Goal: Book appointment/travel/reservation

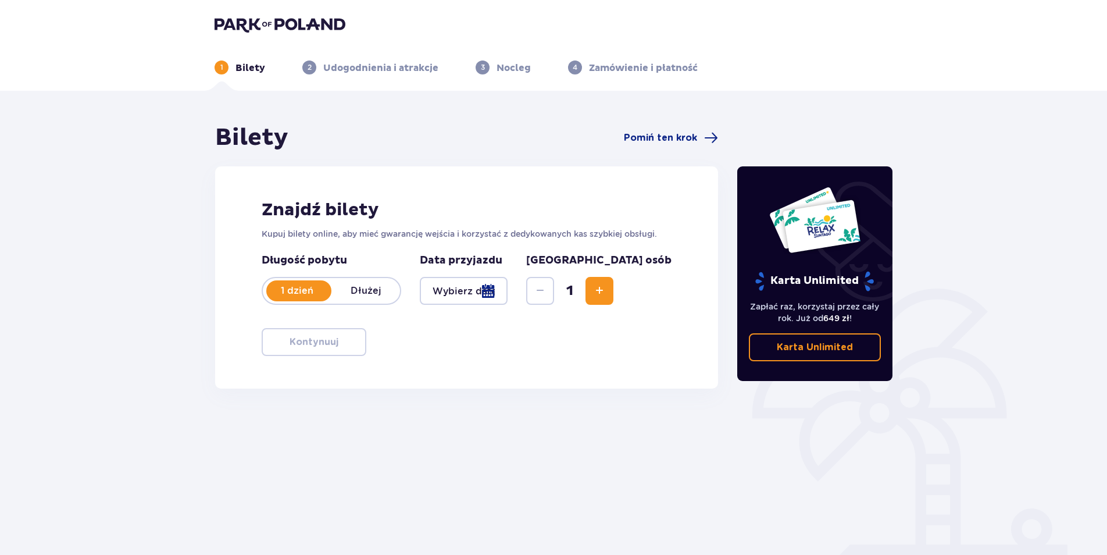
click at [508, 292] on div at bounding box center [464, 291] width 88 height 28
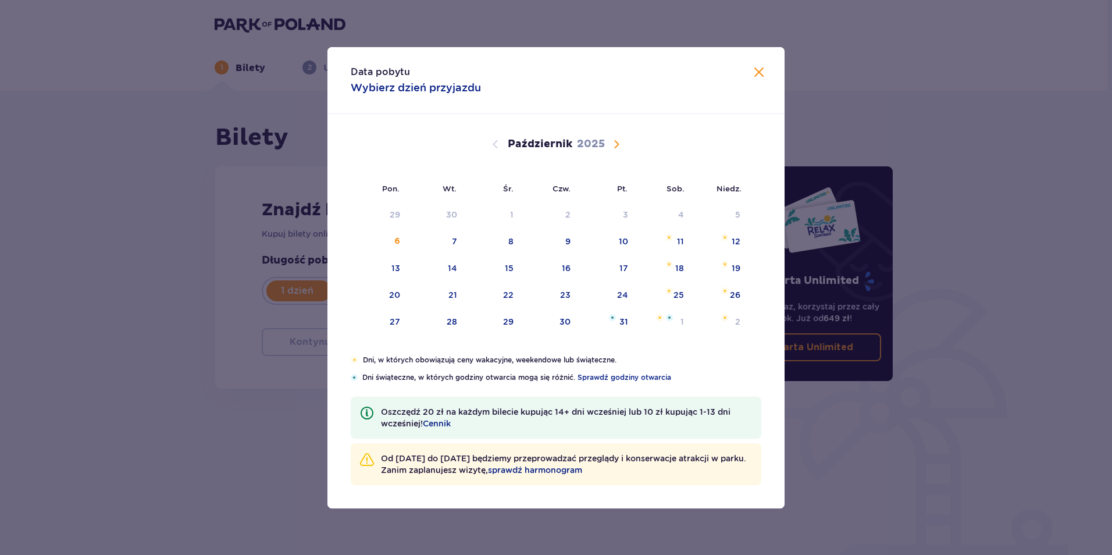
click at [616, 142] on span "Następny miesiąc" at bounding box center [616, 144] width 14 height 14
click at [744, 245] on div "9" at bounding box center [720, 242] width 58 height 26
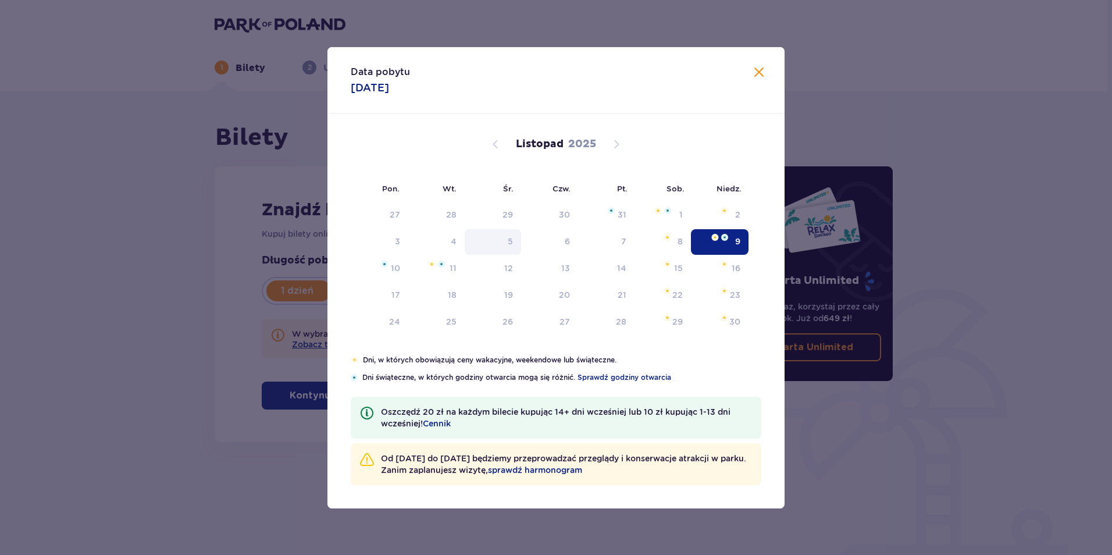
type input "[DATE]"
click at [454, 267] on p "Data przyjazdu" at bounding box center [461, 261] width 83 height 14
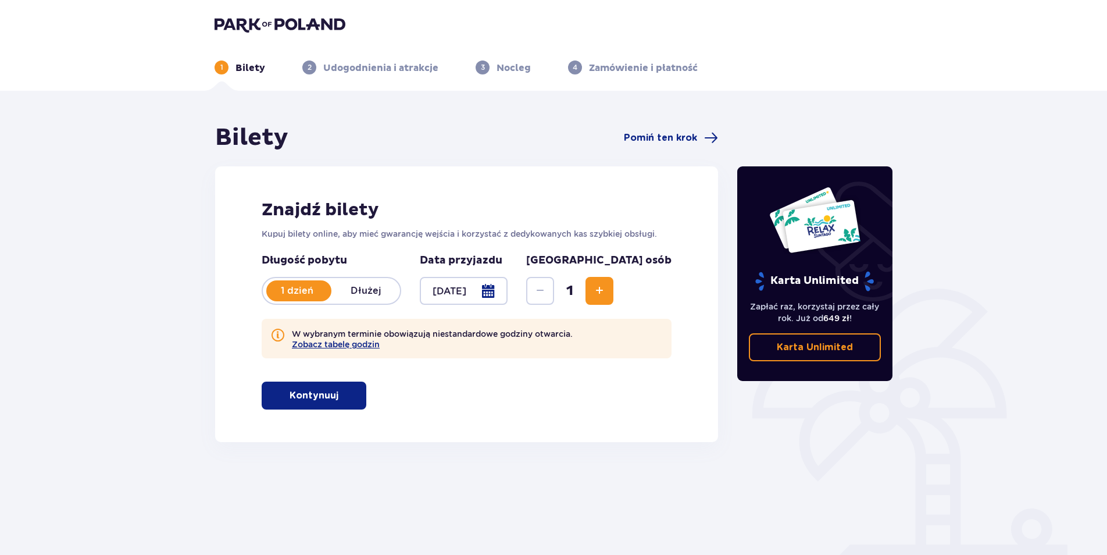
click at [606, 286] on span "Zwiększ" at bounding box center [600, 291] width 14 height 14
click at [317, 402] on p "Kontynuuj" at bounding box center [314, 395] width 49 height 13
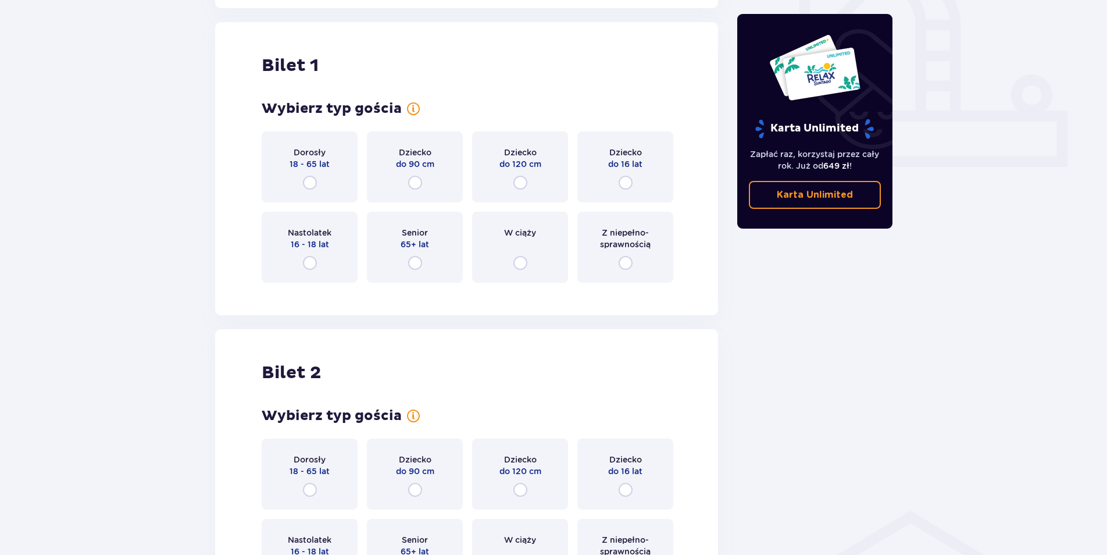
scroll to position [442, 0]
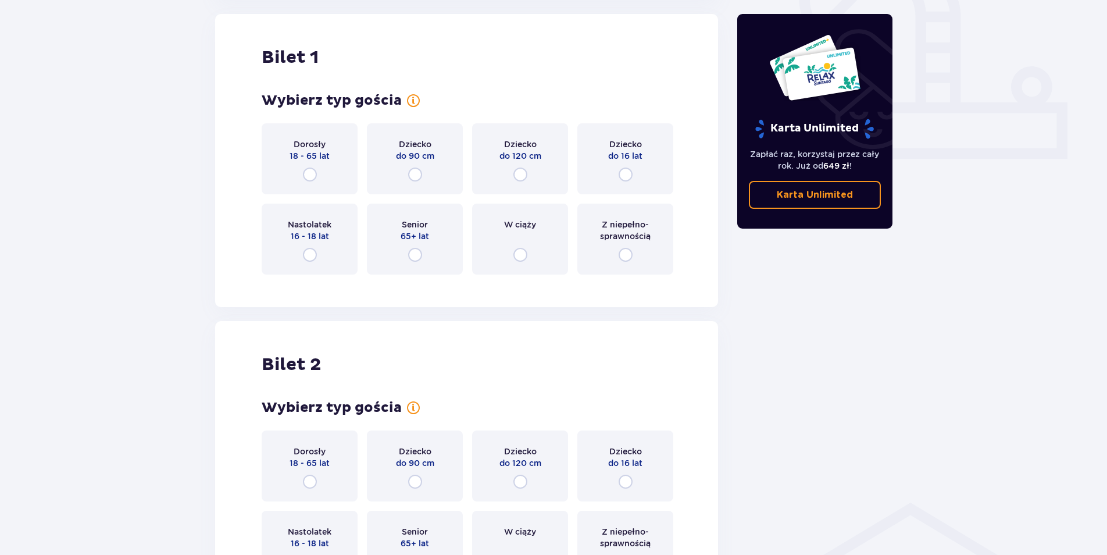
click at [306, 171] on input "radio" at bounding box center [310, 174] width 14 height 14
radio input "true"
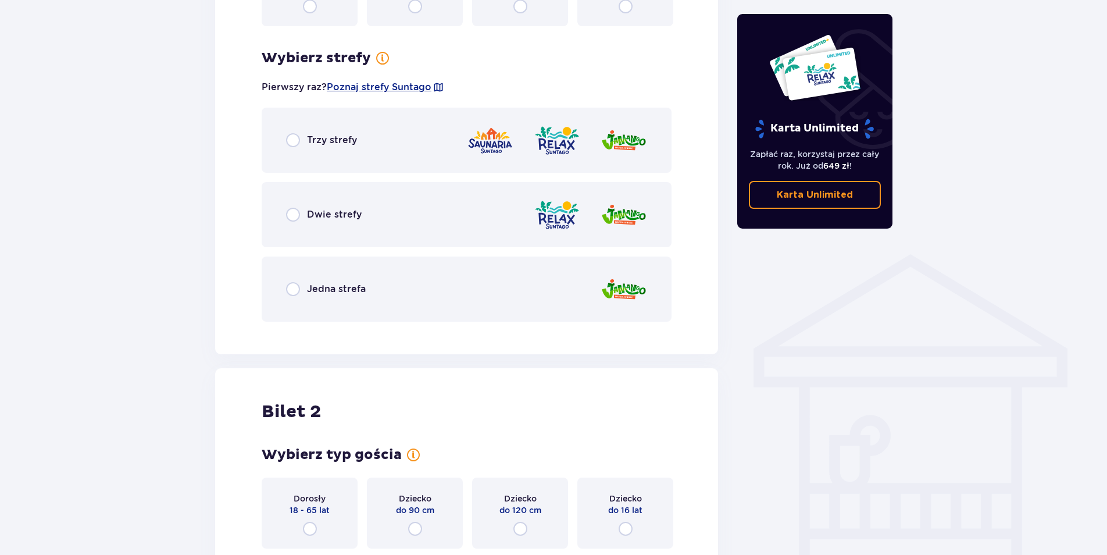
scroll to position [726, 0]
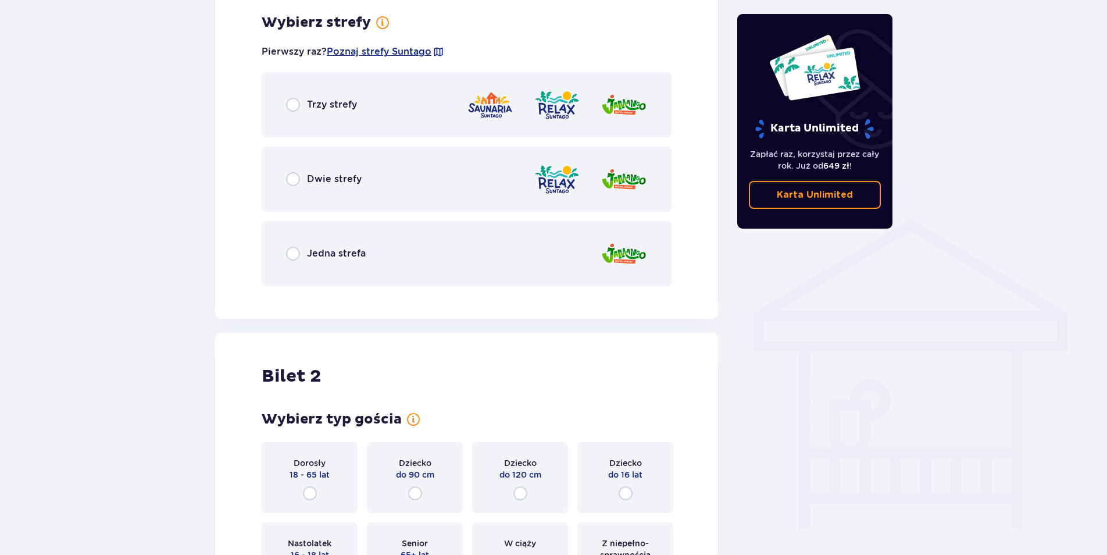
click at [294, 101] on input "radio" at bounding box center [293, 105] width 14 height 14
radio input "true"
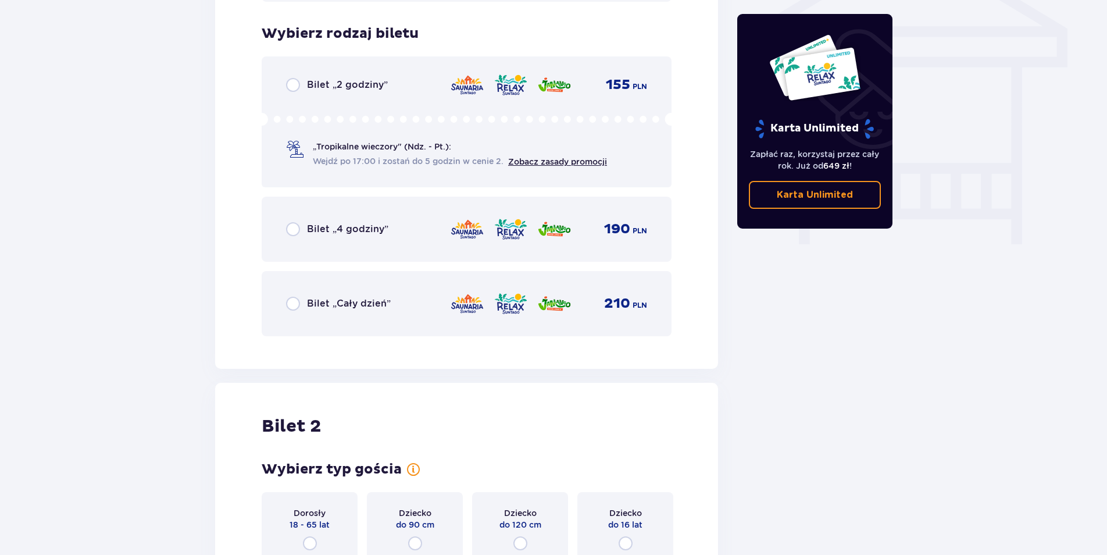
scroll to position [1021, 0]
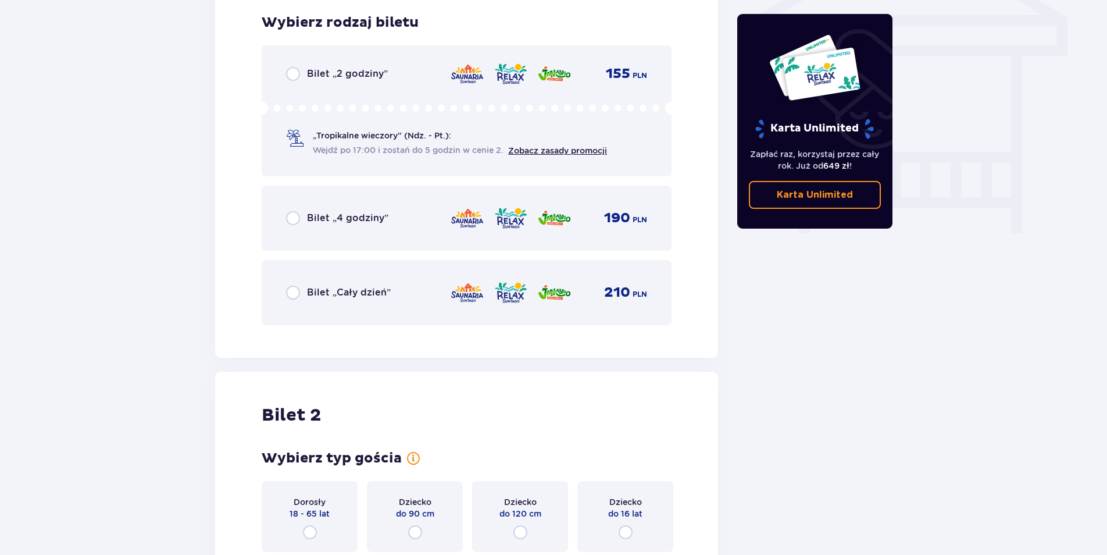
click at [288, 291] on input "radio" at bounding box center [293, 293] width 14 height 14
radio input "true"
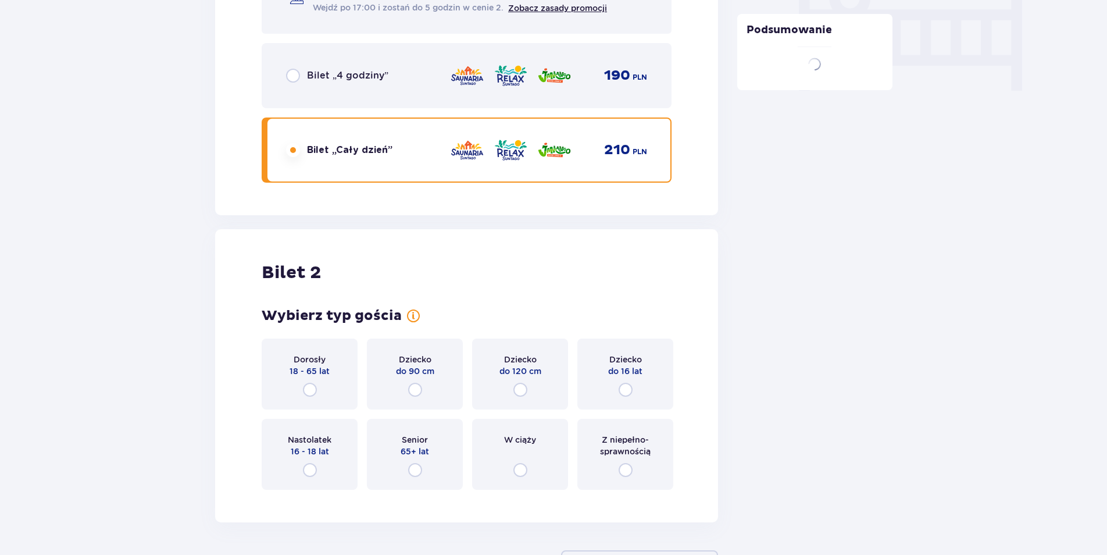
scroll to position [1257, 0]
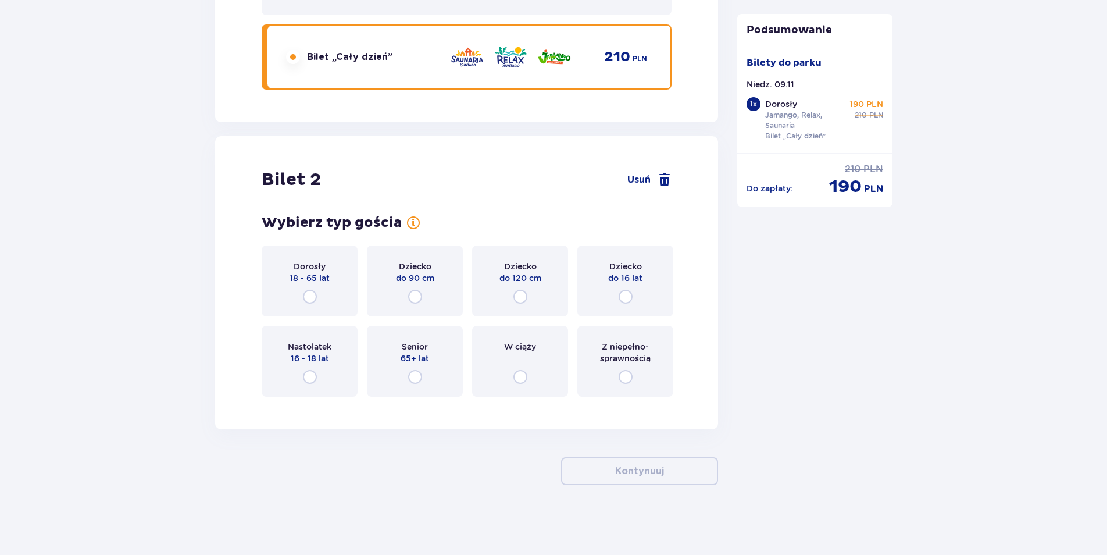
click at [308, 297] on input "radio" at bounding box center [310, 297] width 14 height 14
radio input "true"
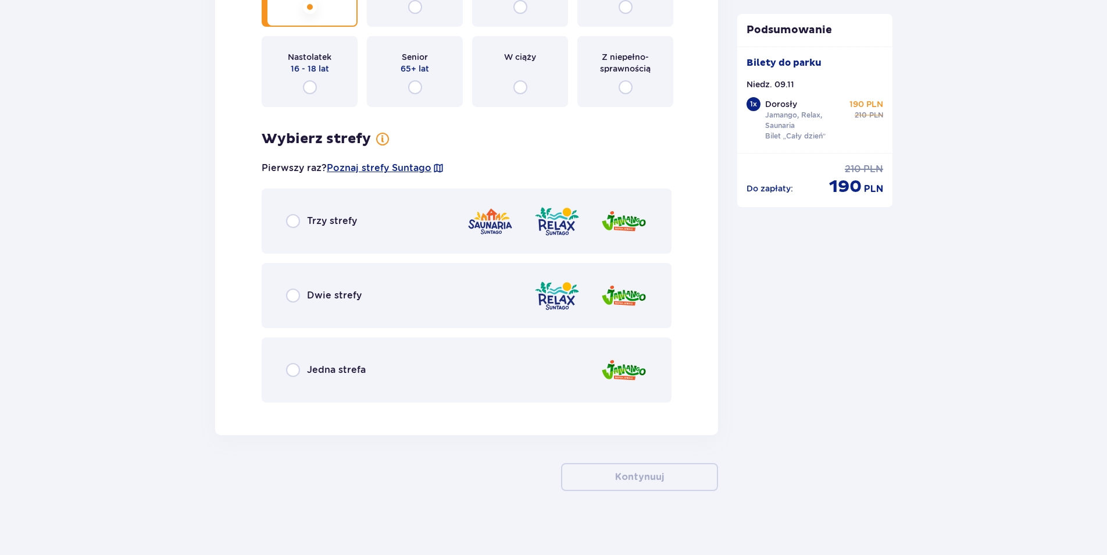
scroll to position [1552, 0]
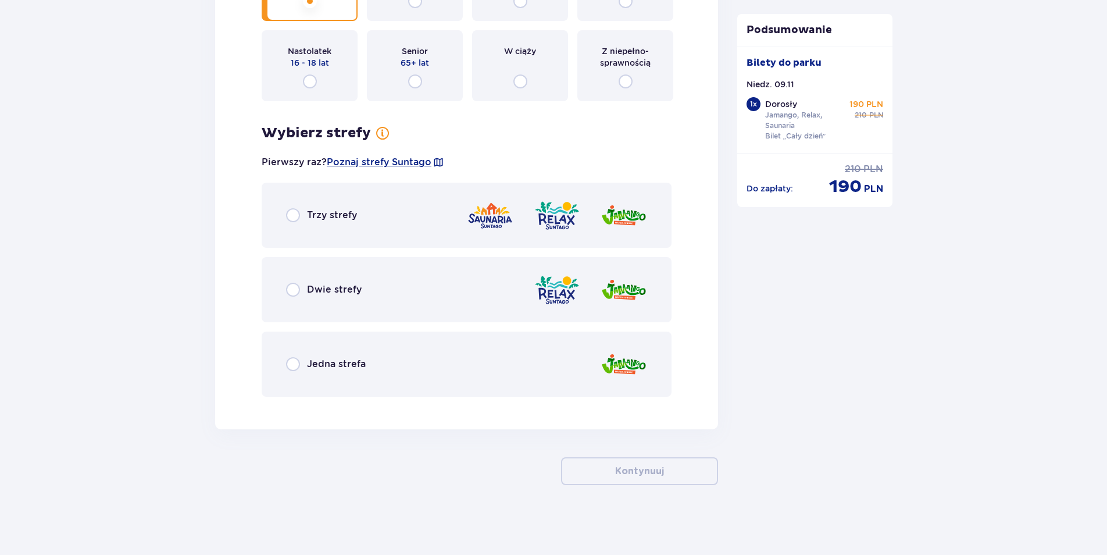
click at [293, 217] on input "radio" at bounding box center [293, 215] width 14 height 14
radio input "true"
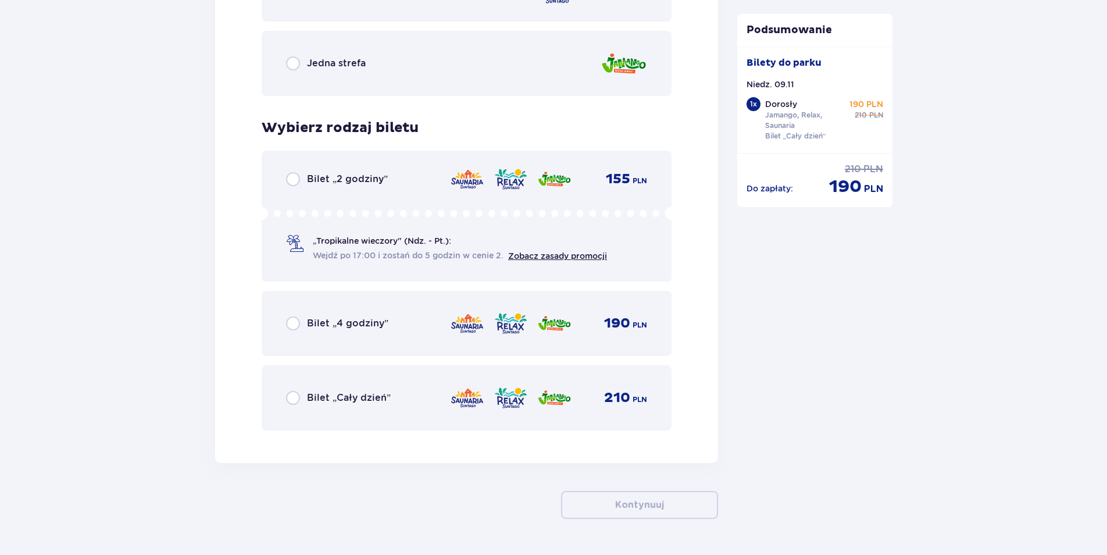
scroll to position [1886, 0]
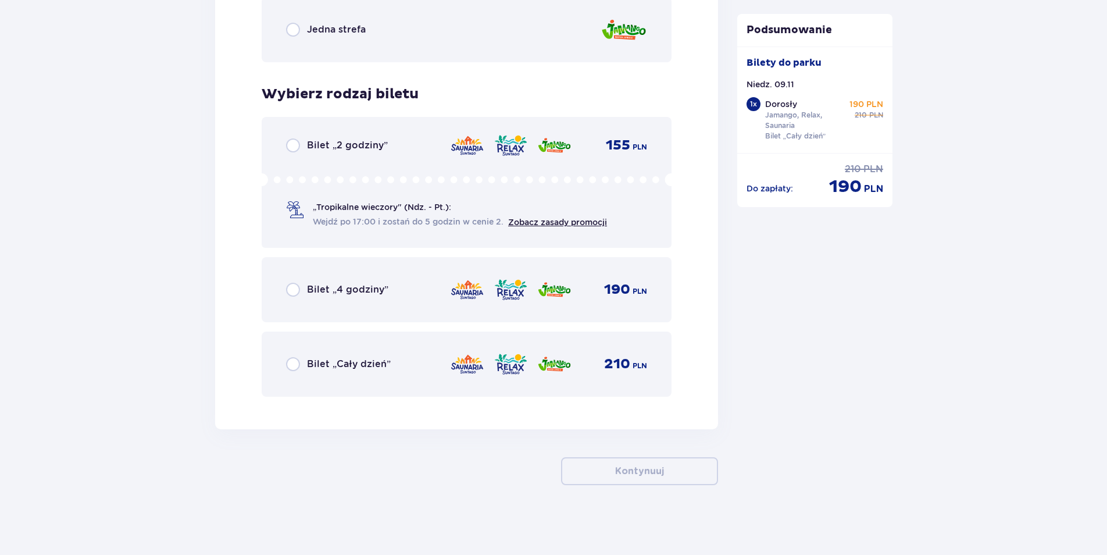
click at [294, 363] on input "radio" at bounding box center [293, 364] width 14 height 14
radio input "true"
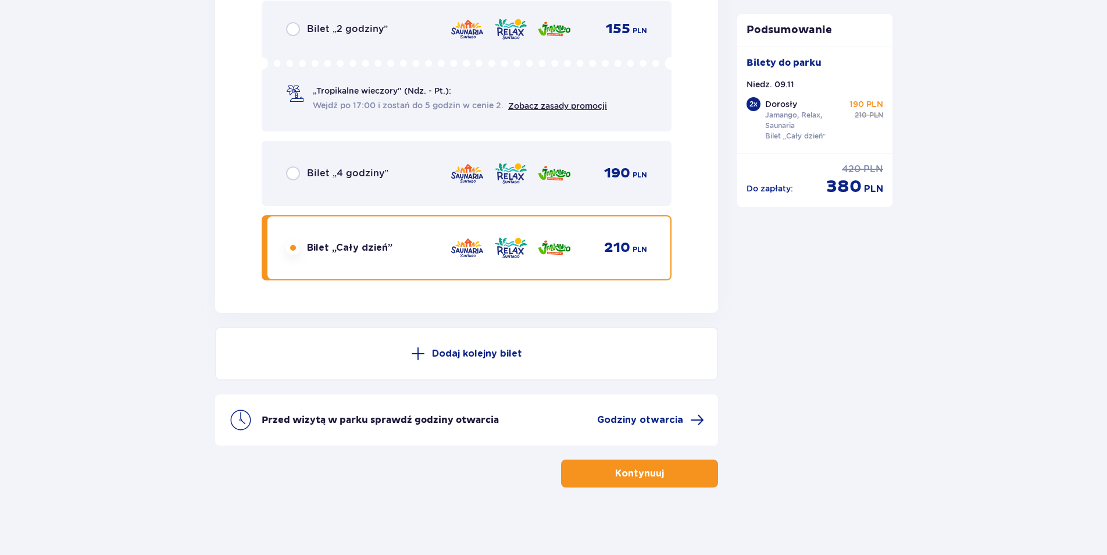
scroll to position [2005, 0]
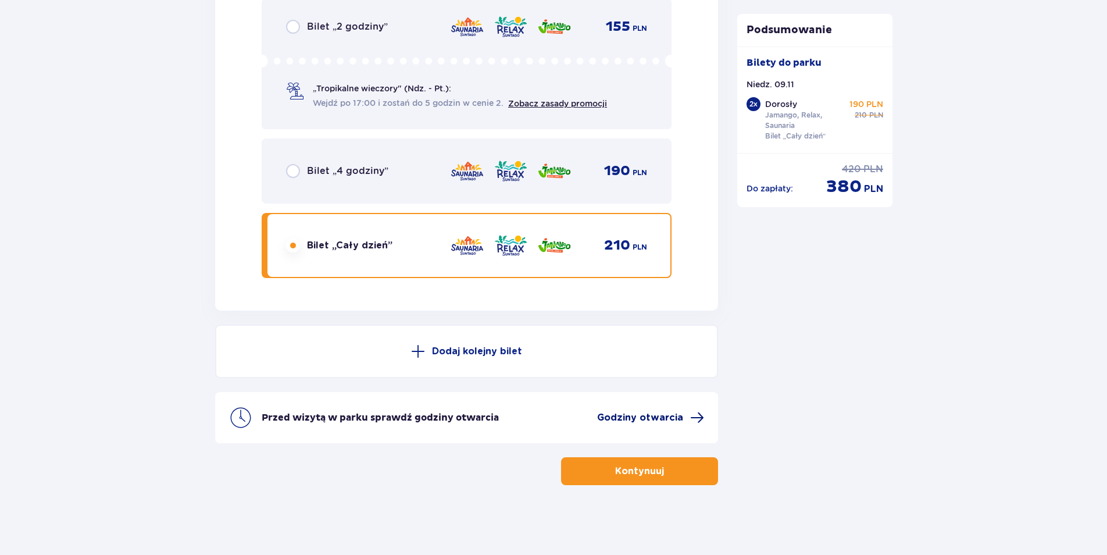
click at [672, 416] on span "Godziny otwarcia" at bounding box center [640, 417] width 86 height 13
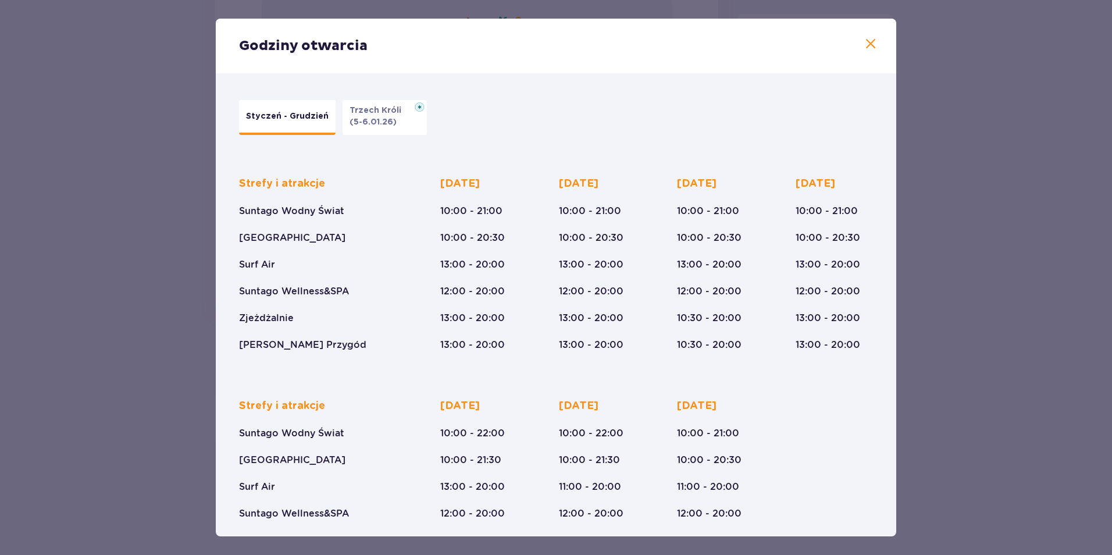
click at [869, 43] on span at bounding box center [871, 44] width 14 height 14
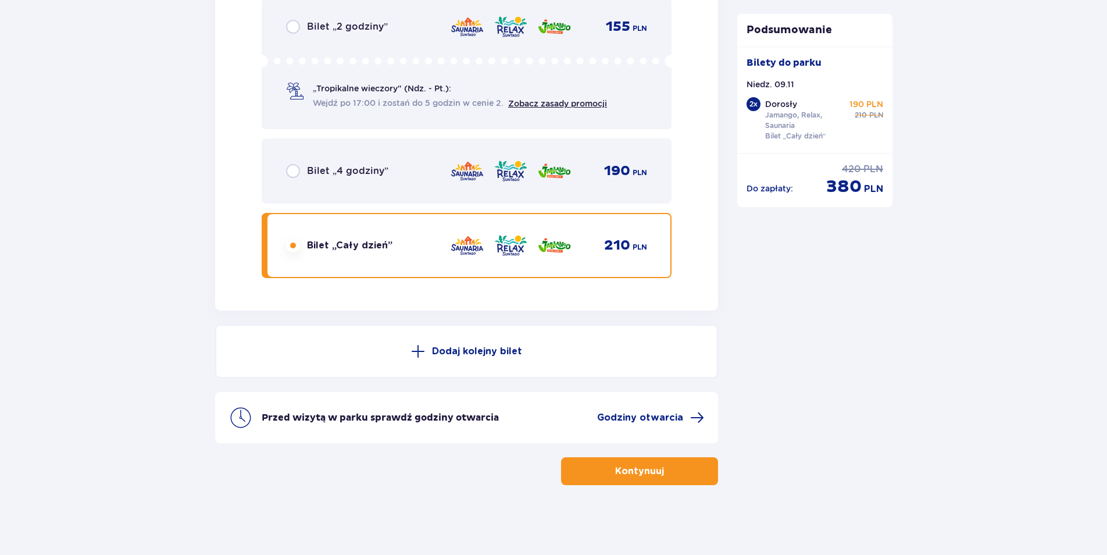
click at [641, 476] on p "Kontynuuj" at bounding box center [639, 471] width 49 height 13
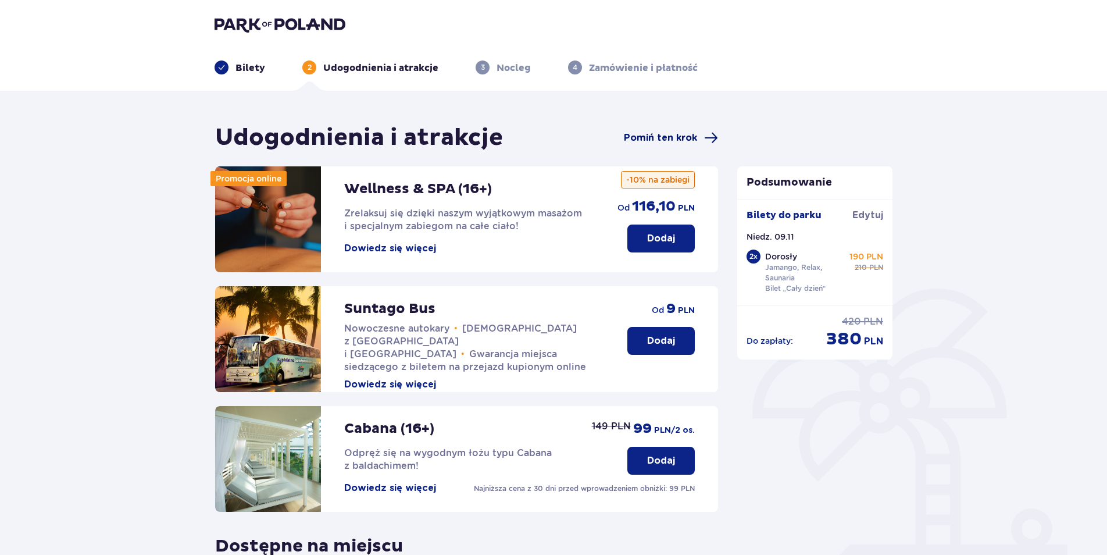
click at [708, 136] on span at bounding box center [711, 138] width 14 height 14
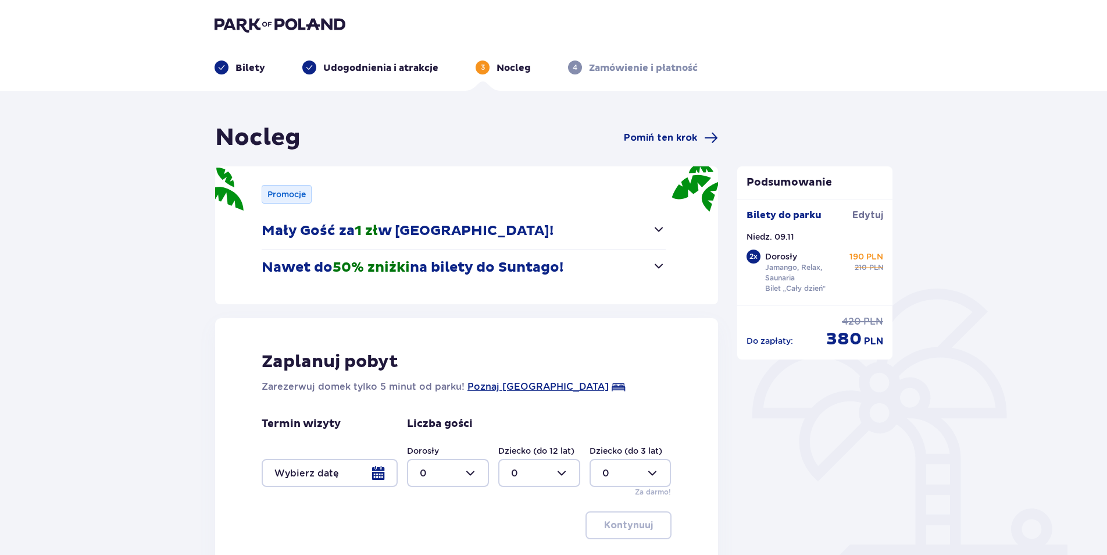
scroll to position [58, 0]
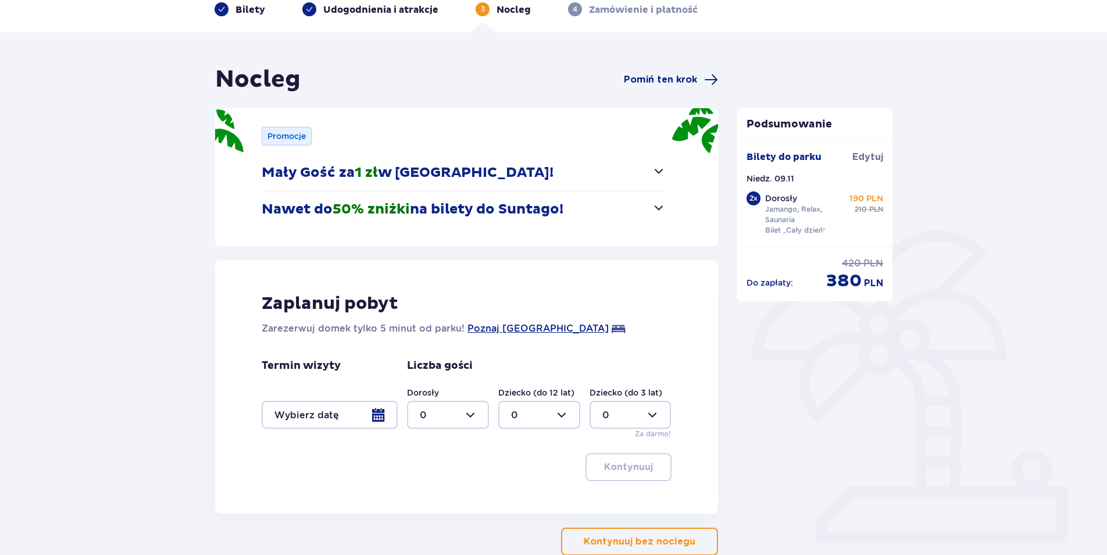
click at [379, 416] on div at bounding box center [330, 415] width 136 height 28
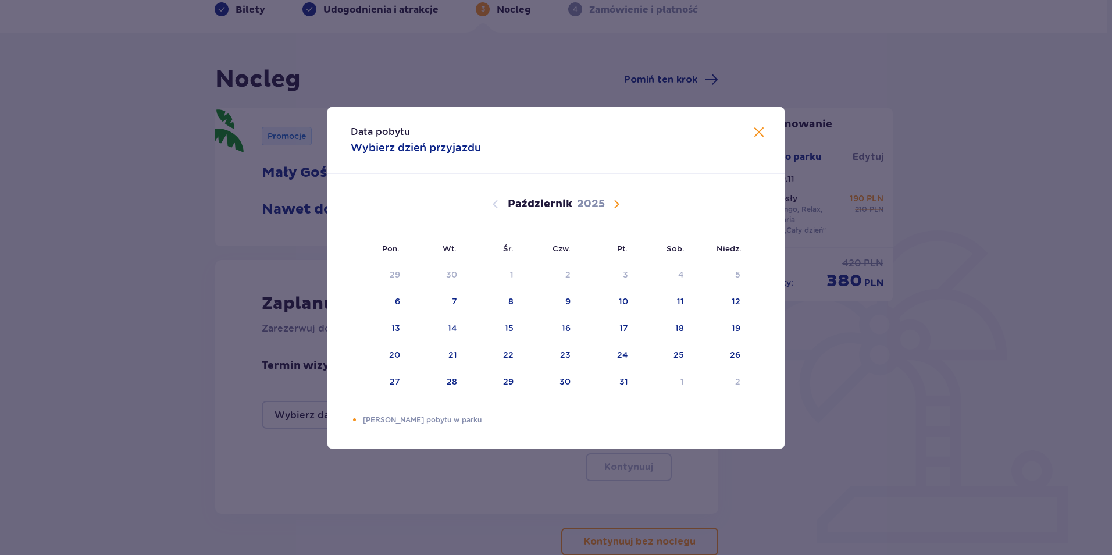
click at [619, 204] on span "Następny miesiąc" at bounding box center [616, 204] width 14 height 14
click at [740, 299] on div "9" at bounding box center [737, 301] width 5 height 12
click at [440, 327] on div "11" at bounding box center [436, 329] width 56 height 26
type input "[DATE] - [DATE]"
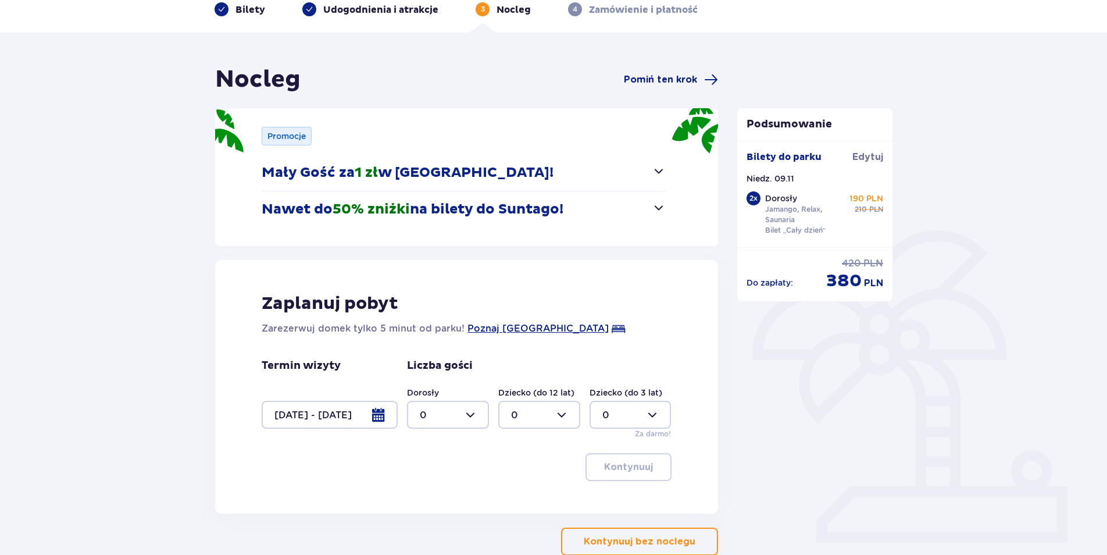
click at [475, 413] on div at bounding box center [448, 415] width 82 height 28
click at [430, 501] on div "2" at bounding box center [448, 499] width 56 height 13
type input "2"
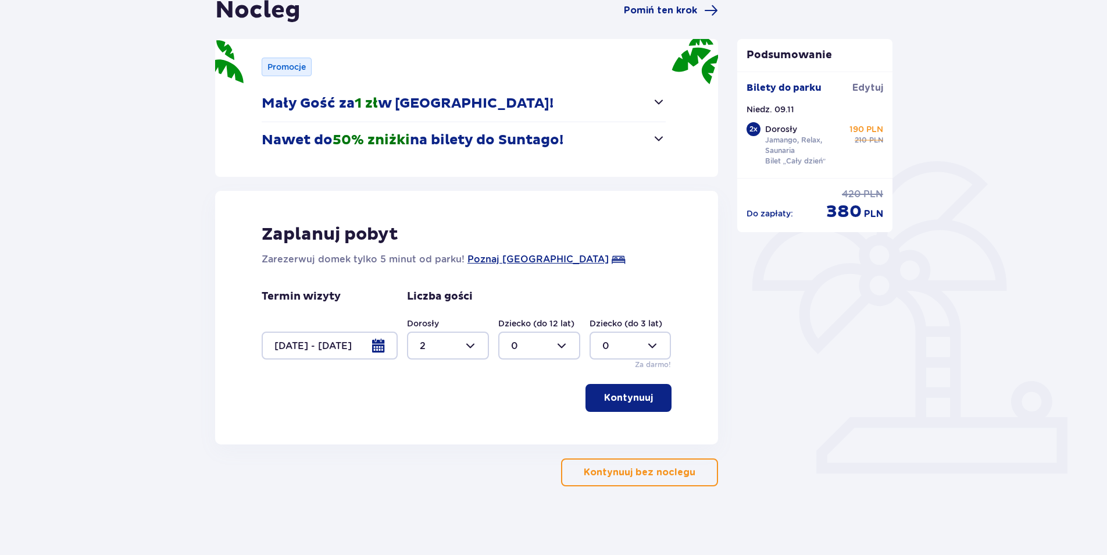
scroll to position [129, 0]
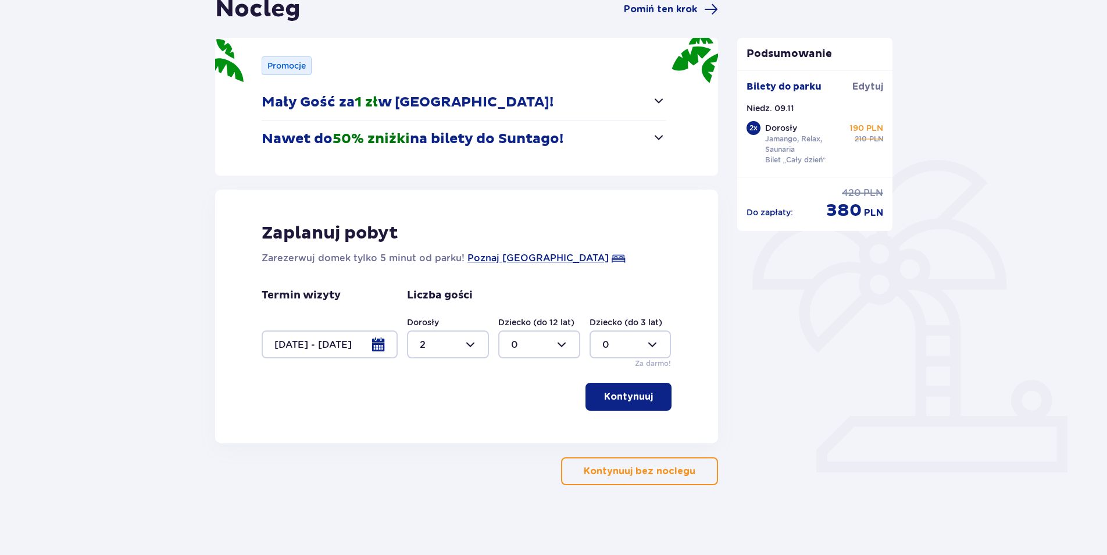
click at [627, 398] on p "Kontynuuj" at bounding box center [628, 396] width 49 height 13
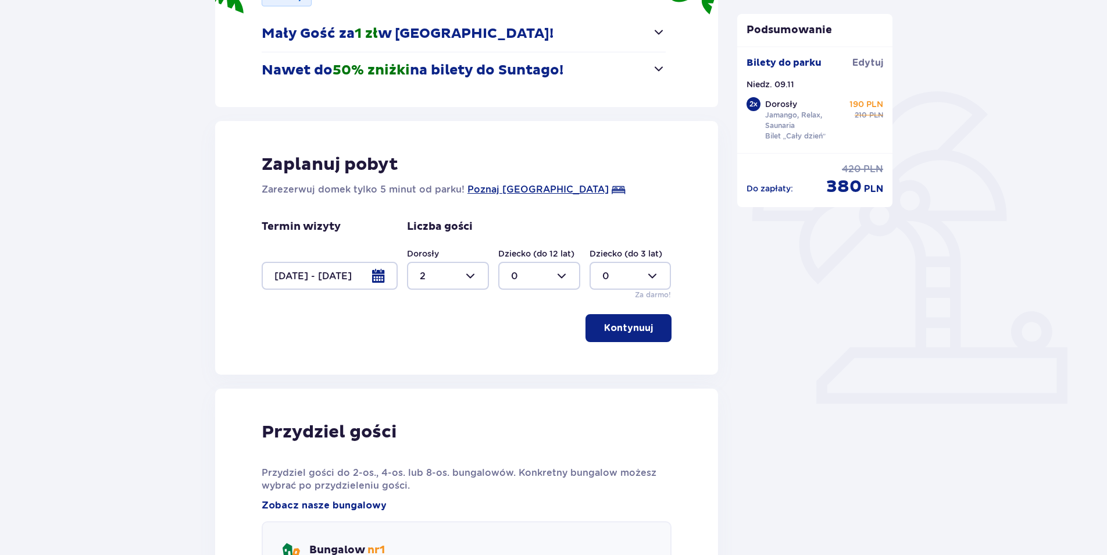
scroll to position [165, 0]
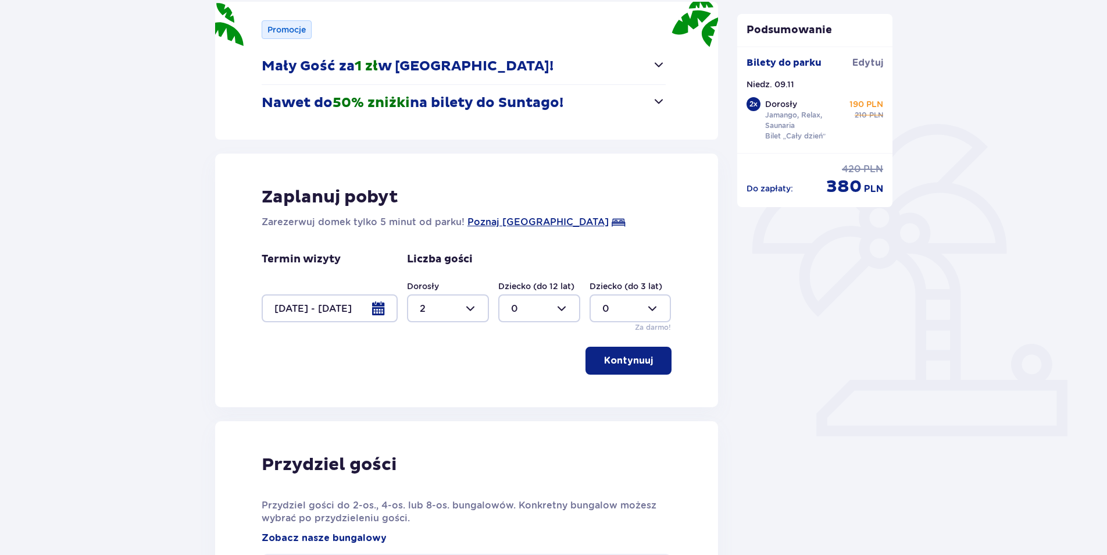
click at [636, 366] on p "Kontynuuj" at bounding box center [628, 360] width 49 height 13
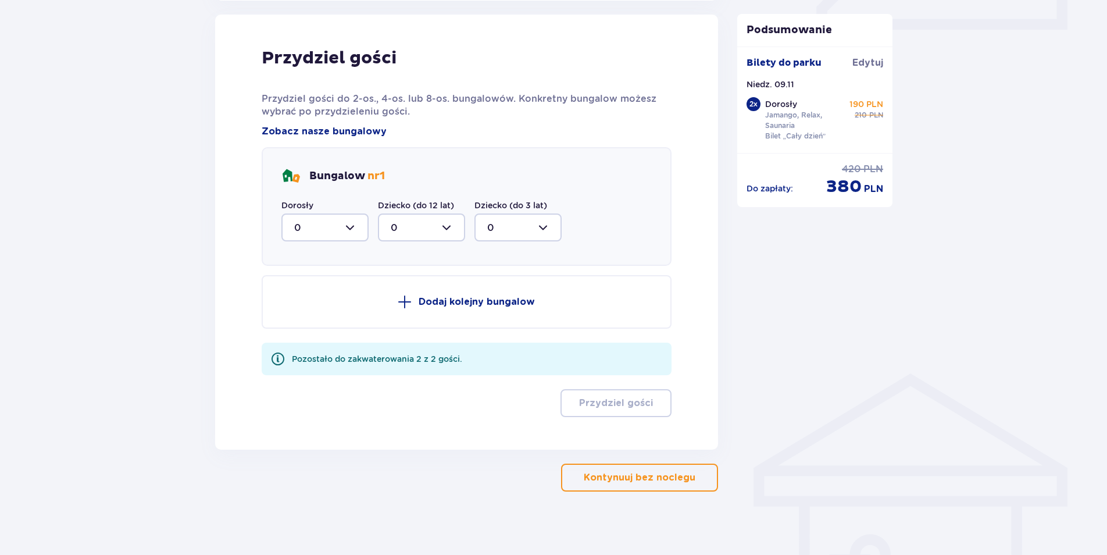
scroll to position [572, 0]
click at [353, 227] on div at bounding box center [324, 227] width 87 height 28
click at [299, 311] on p "2" at bounding box center [297, 311] width 6 height 13
type input "2"
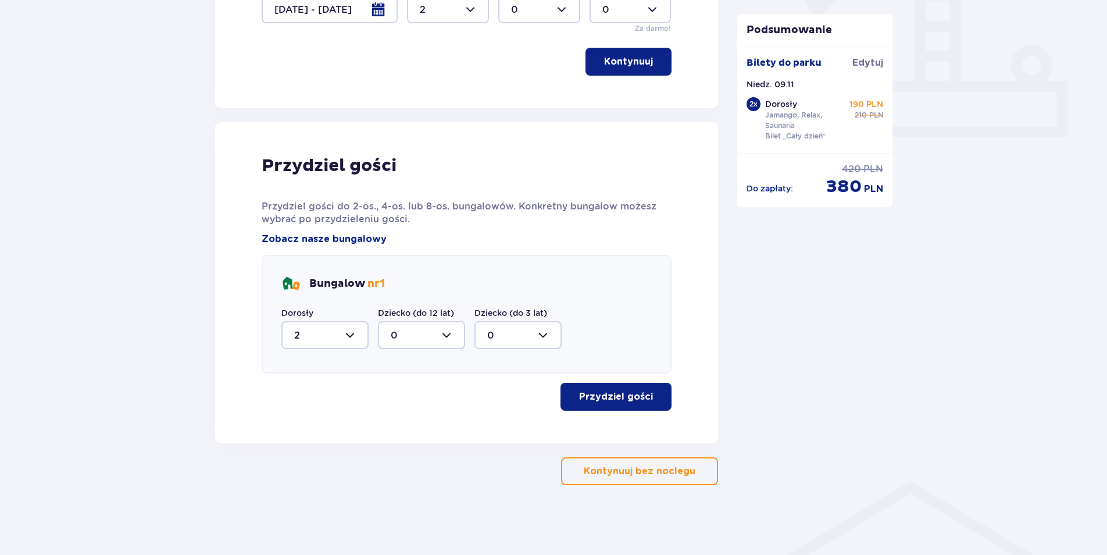
click at [615, 398] on p "Przydziel gości" at bounding box center [616, 396] width 74 height 13
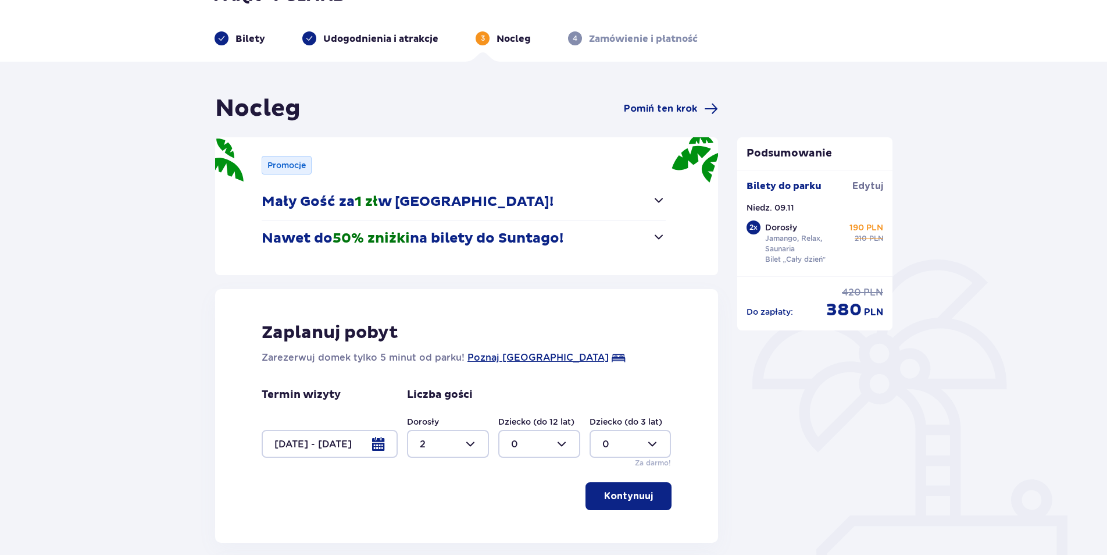
scroll to position [0, 0]
